Goal: Use online tool/utility

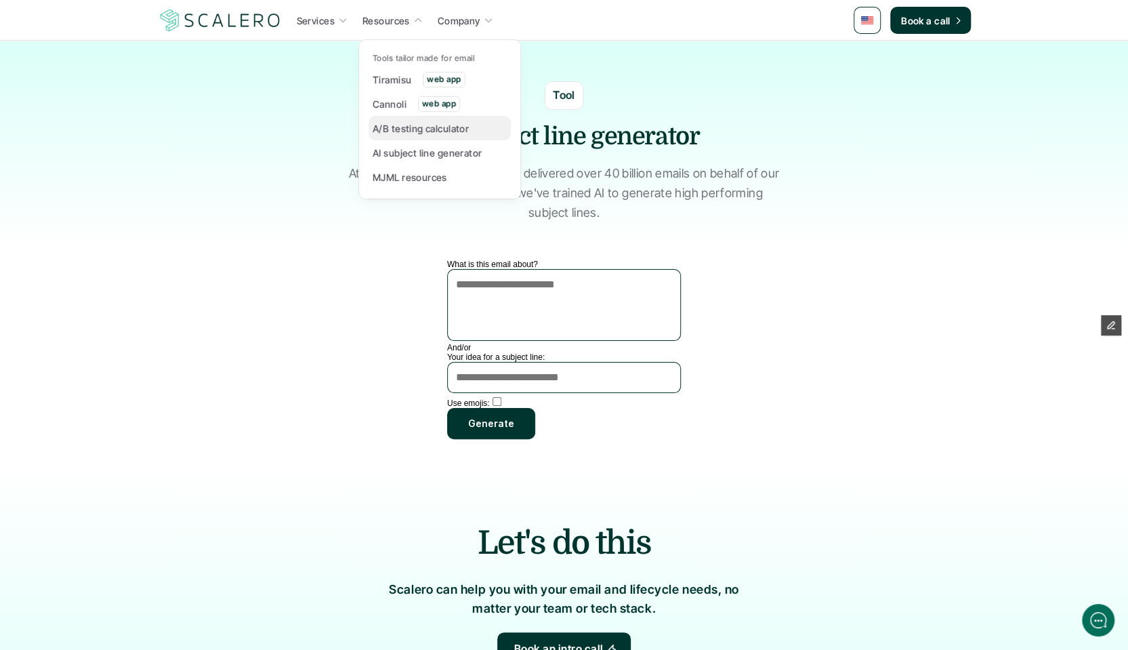
click at [403, 125] on p "A/B testing calculator" at bounding box center [421, 128] width 96 height 14
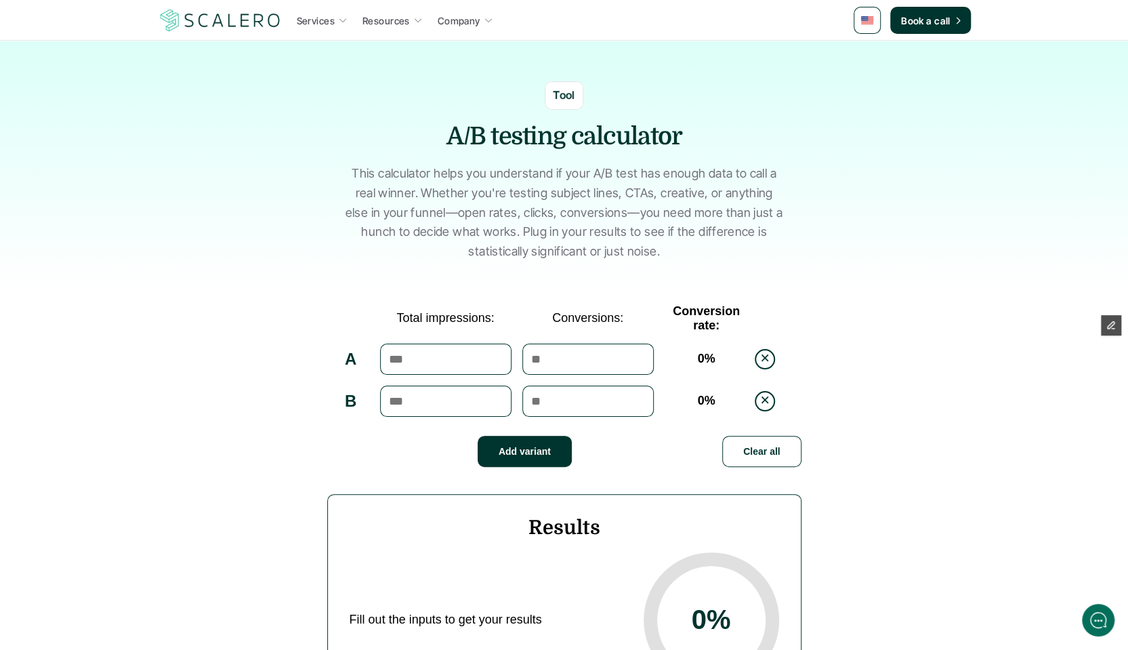
click at [100, 71] on section "Tool A/B testing calculator This calculator helps you understand if your A/B te…" at bounding box center [564, 165] width 1128 height 248
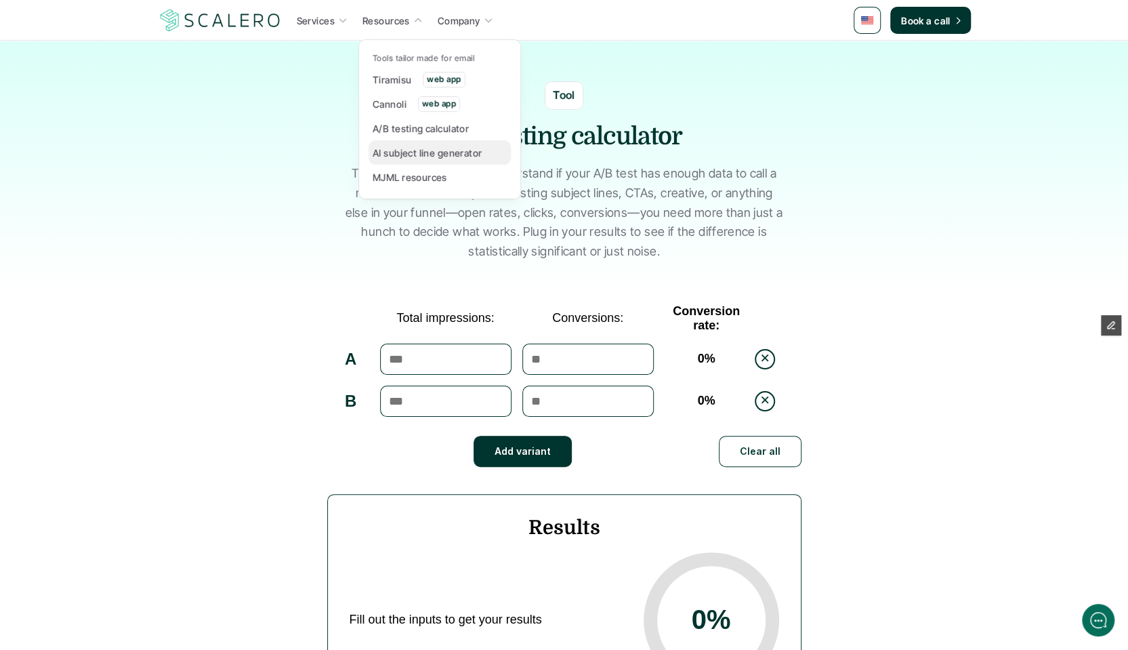
click at [424, 157] on p "AI subject line generator" at bounding box center [428, 153] width 110 height 14
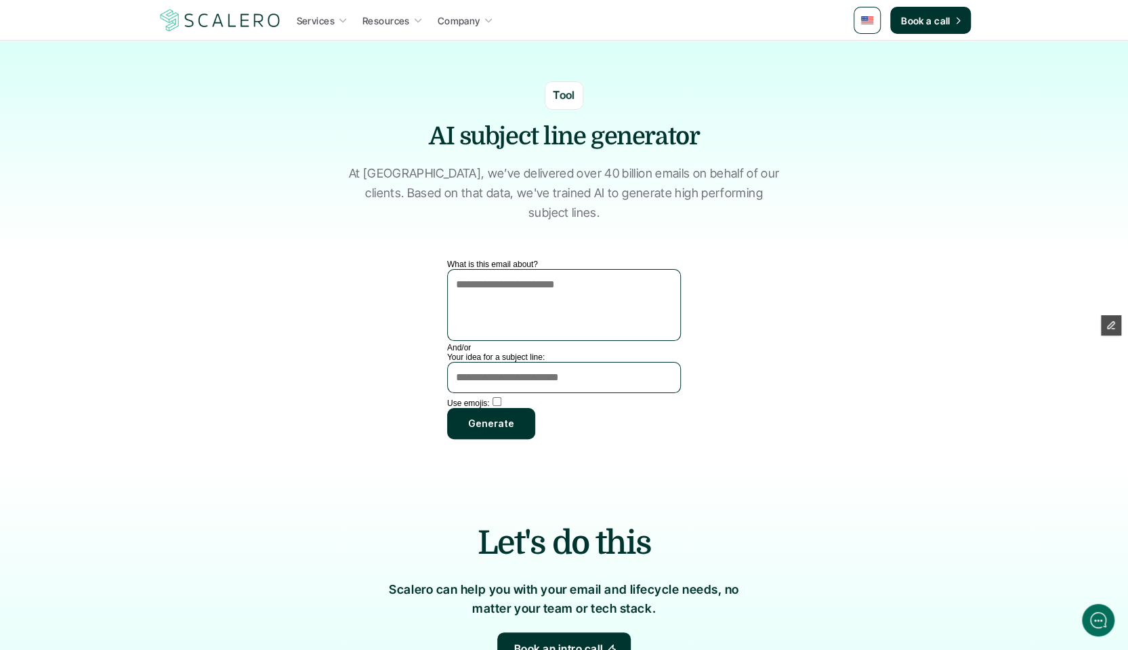
click at [343, 382] on section "What is this email about? And/or Your idea for a subject line: Use emojis: Gene…" at bounding box center [564, 356] width 793 height 193
